Goal: Information Seeking & Learning: Learn about a topic

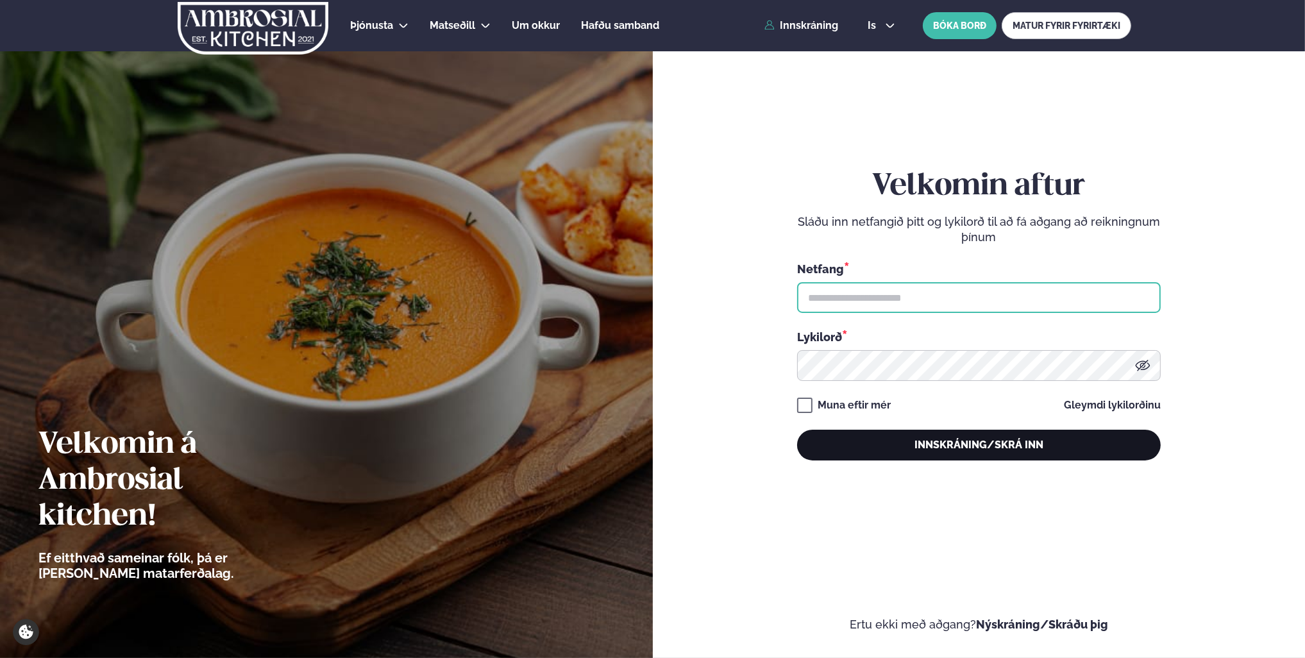
type input "**********"
click at [1000, 439] on button "Innskráning/Skrá inn" at bounding box center [979, 445] width 364 height 31
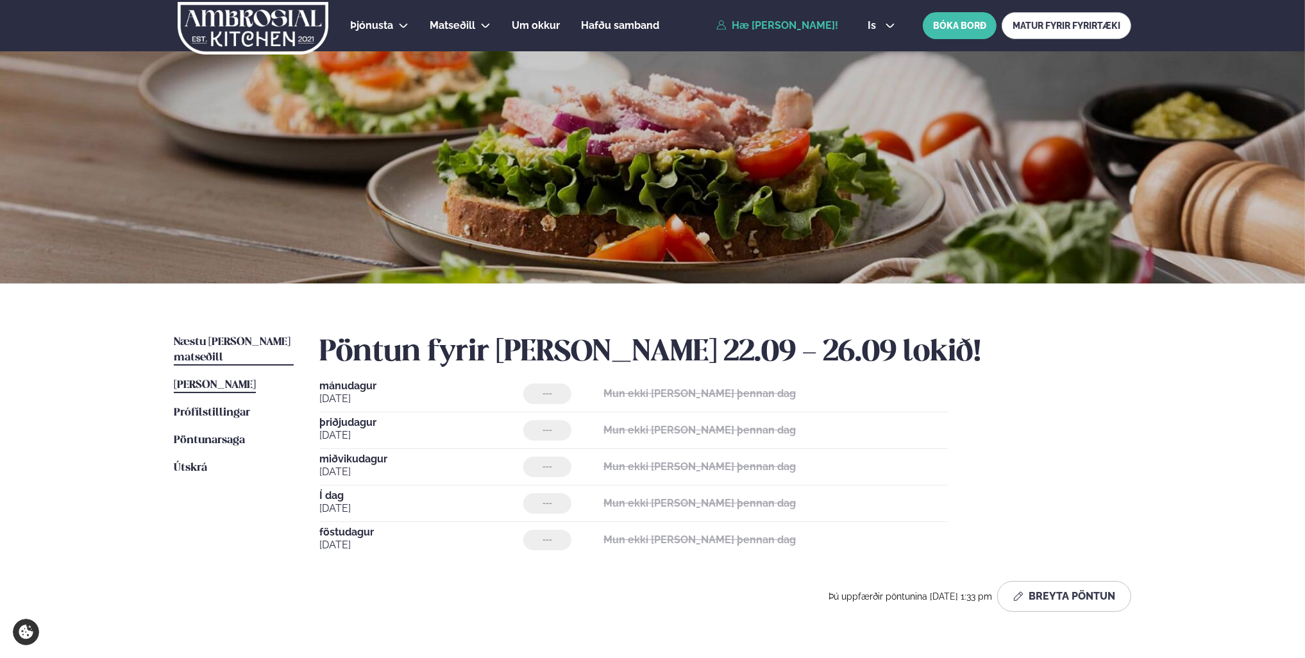
click at [248, 339] on span "Næstu [PERSON_NAME] matseðill" at bounding box center [232, 350] width 117 height 26
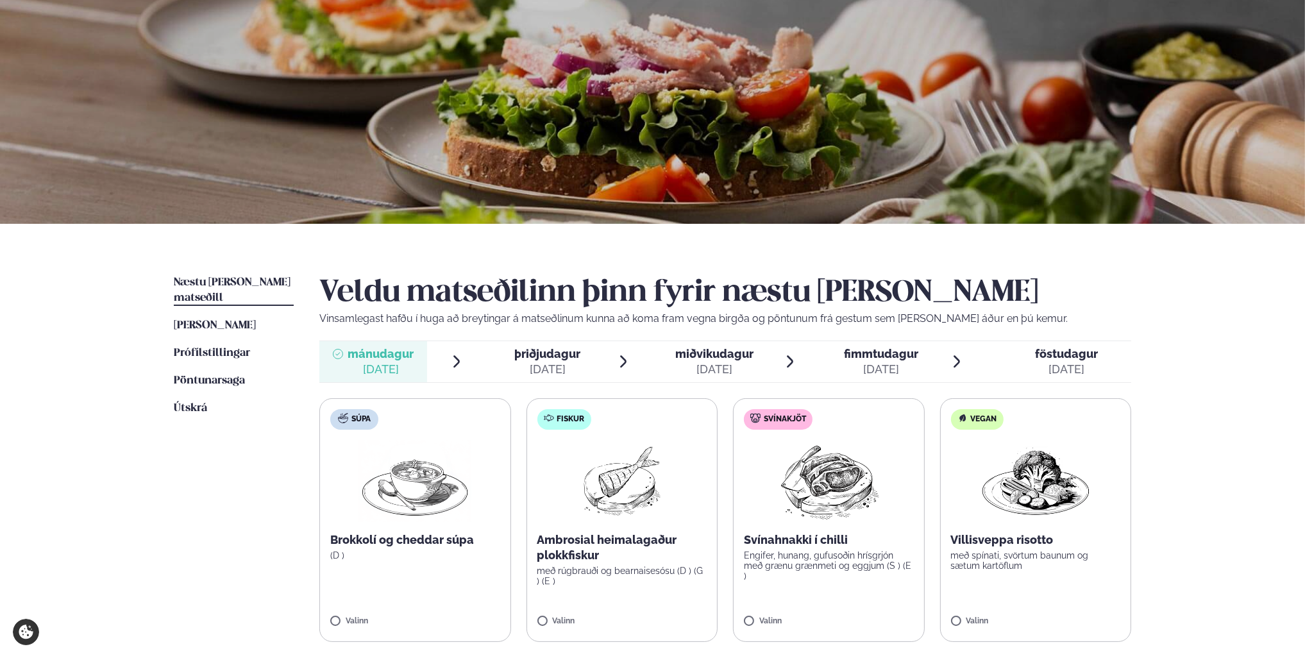
scroll to position [128, 0]
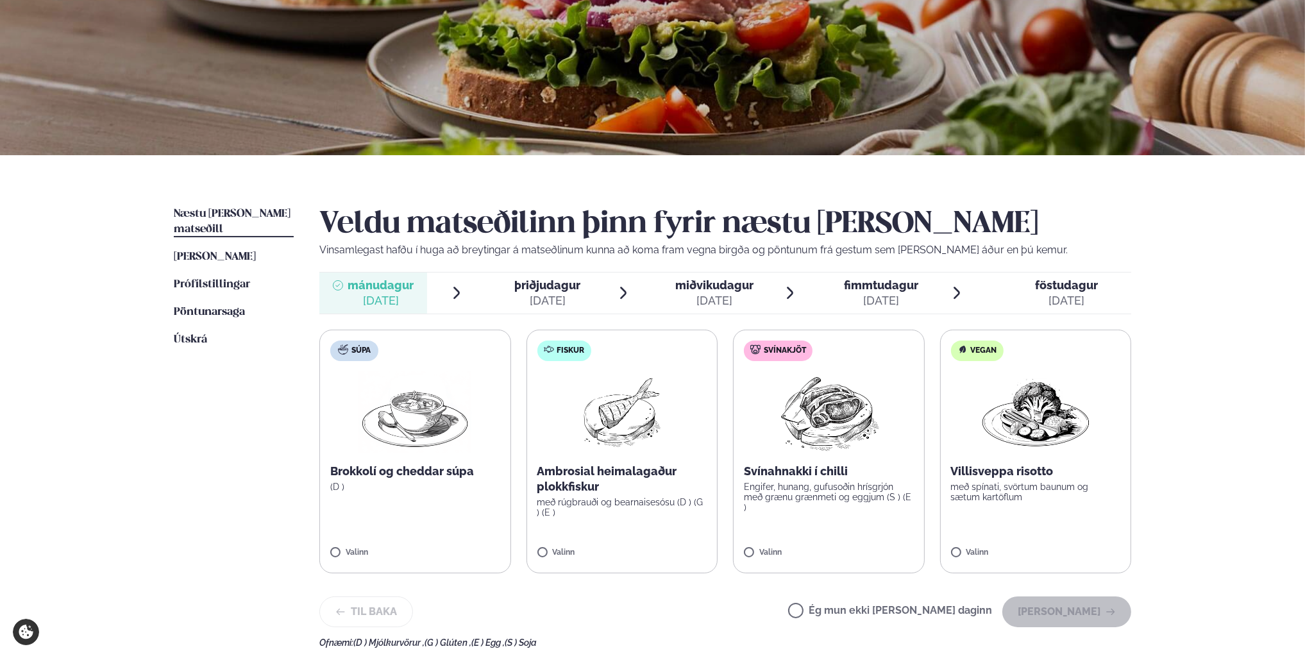
click at [553, 283] on span "þriðjudagur" at bounding box center [548, 284] width 66 height 13
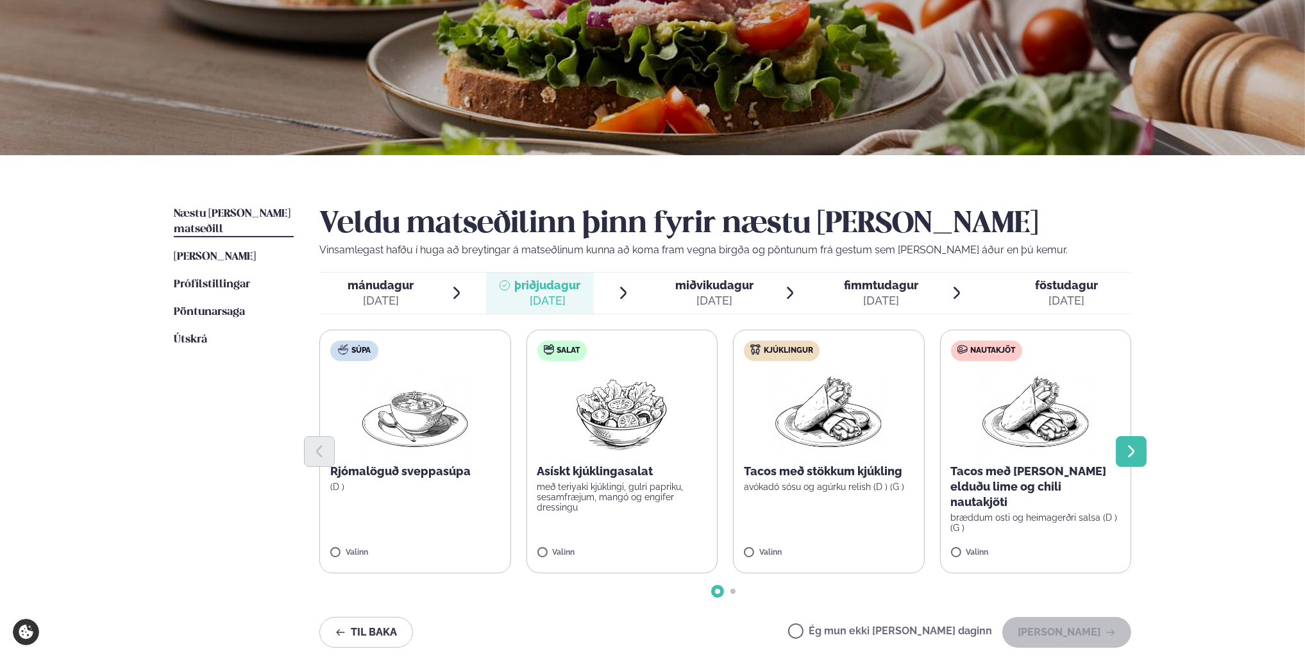
click at [1128, 460] on button "Next slide" at bounding box center [1131, 451] width 31 height 31
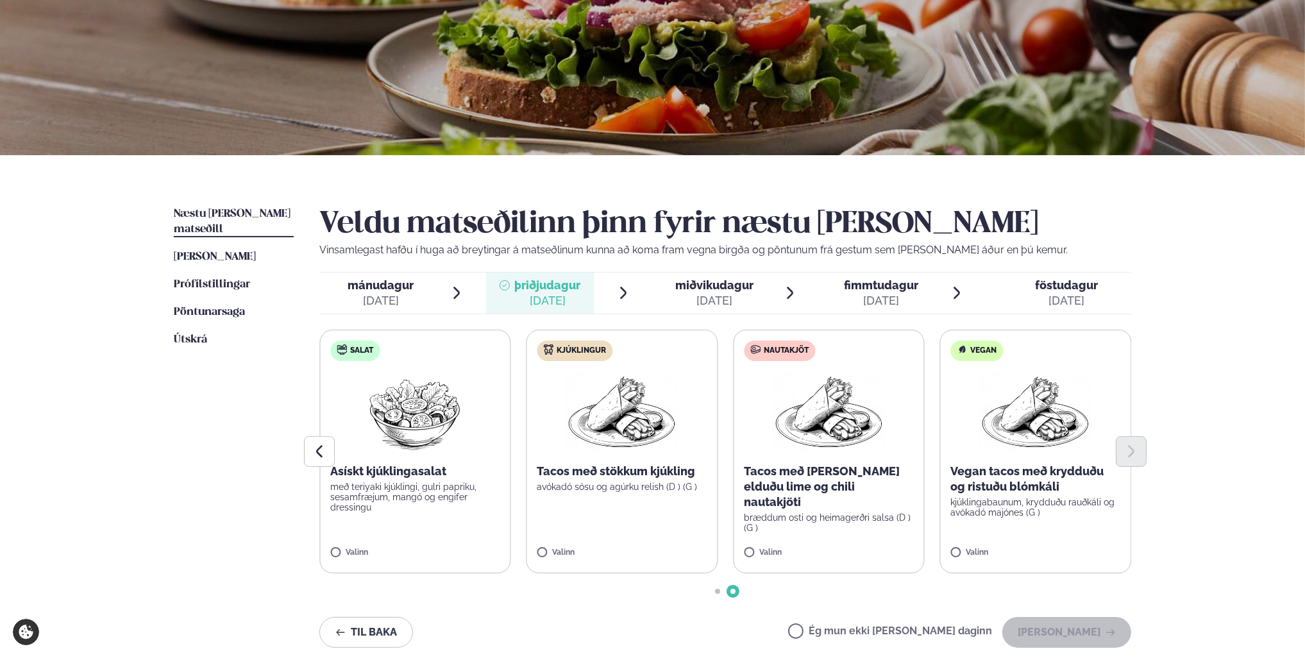
click at [700, 291] on span "miðvikudagur" at bounding box center [714, 284] width 78 height 13
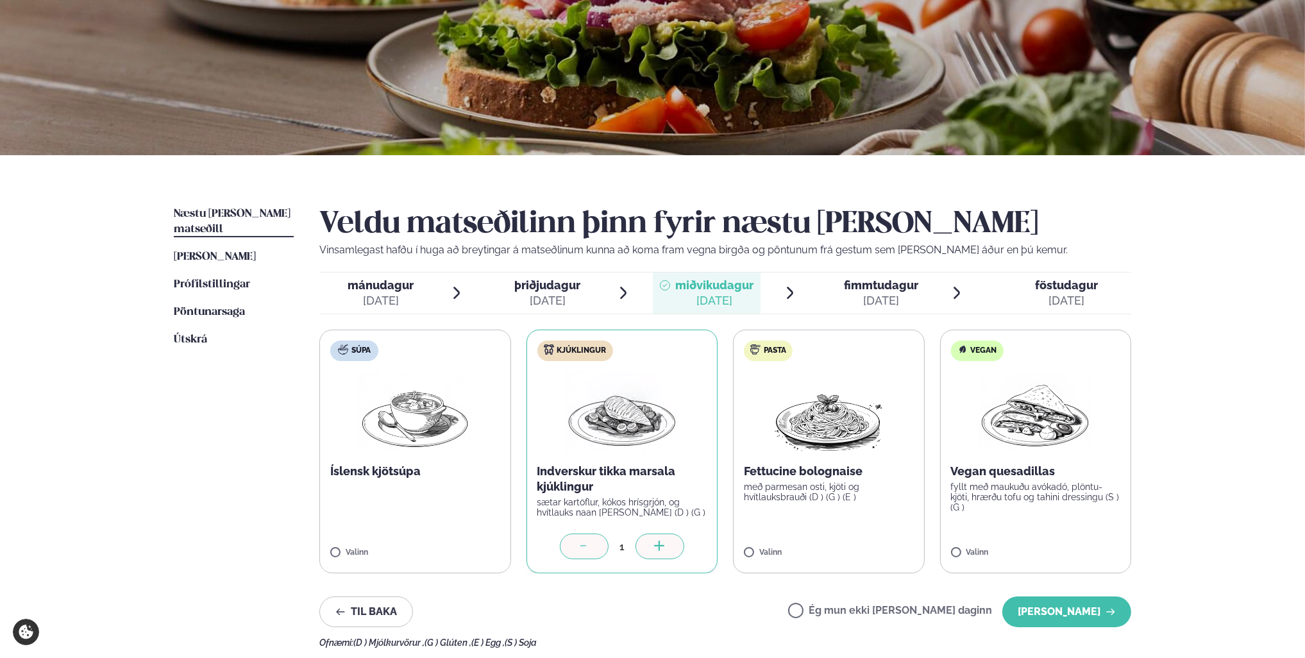
click at [384, 287] on span "mánudagur" at bounding box center [381, 284] width 66 height 13
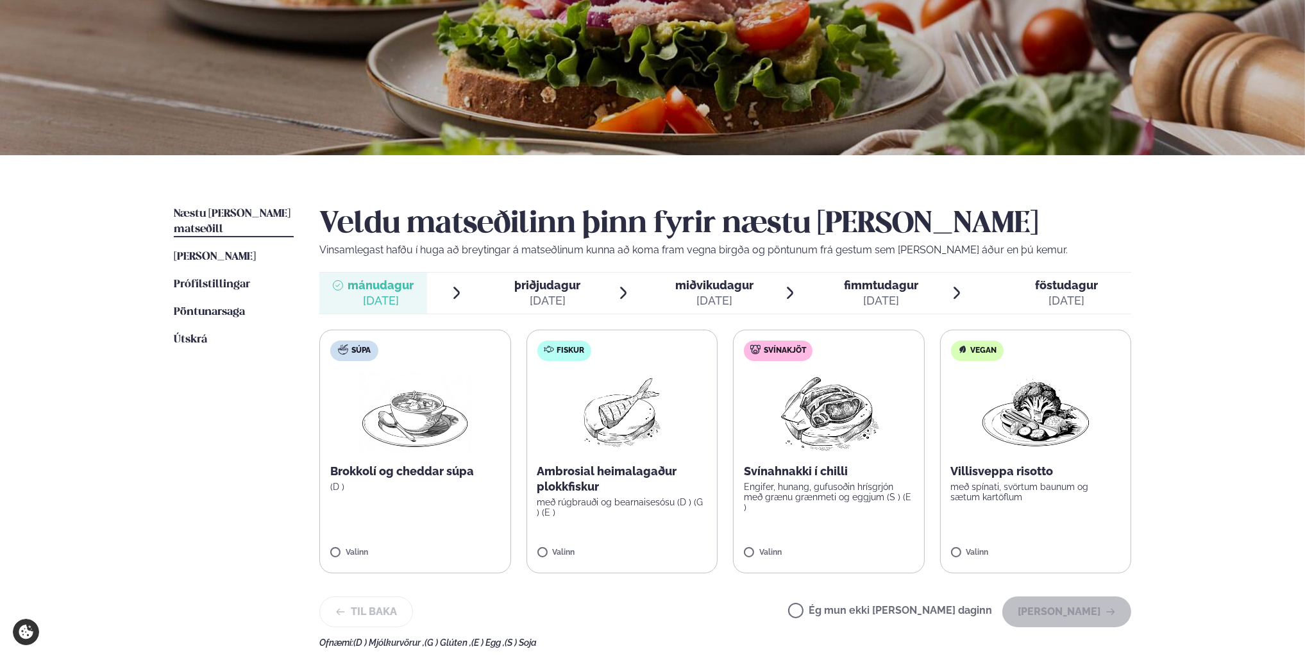
click at [550, 296] on div "[DATE]" at bounding box center [548, 300] width 66 height 15
